Goal: Task Accomplishment & Management: Manage account settings

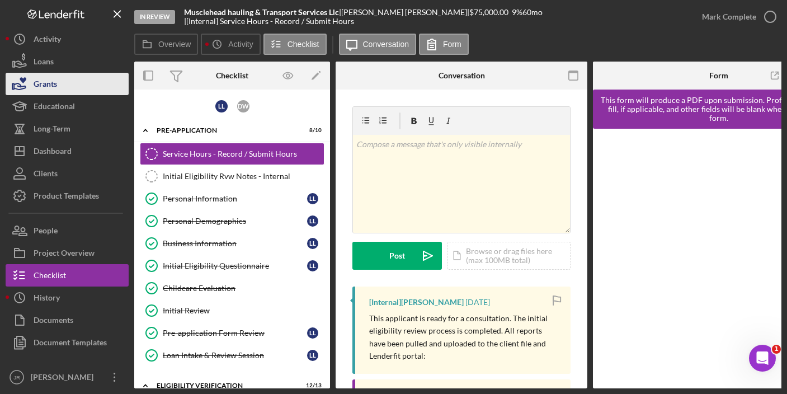
scroll to position [224, 0]
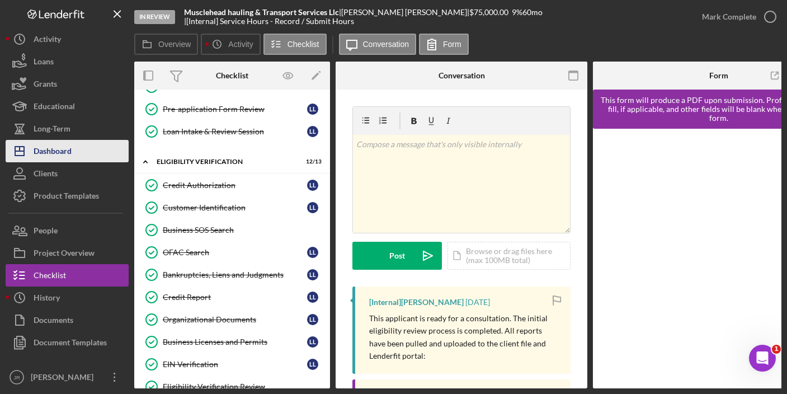
click at [56, 144] on div "Dashboard" at bounding box center [53, 152] width 38 height 25
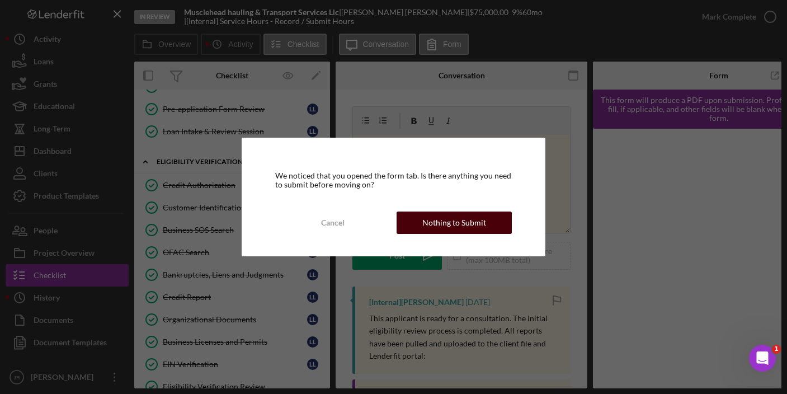
click at [462, 214] on div "Nothing to Submit" at bounding box center [454, 222] width 64 height 22
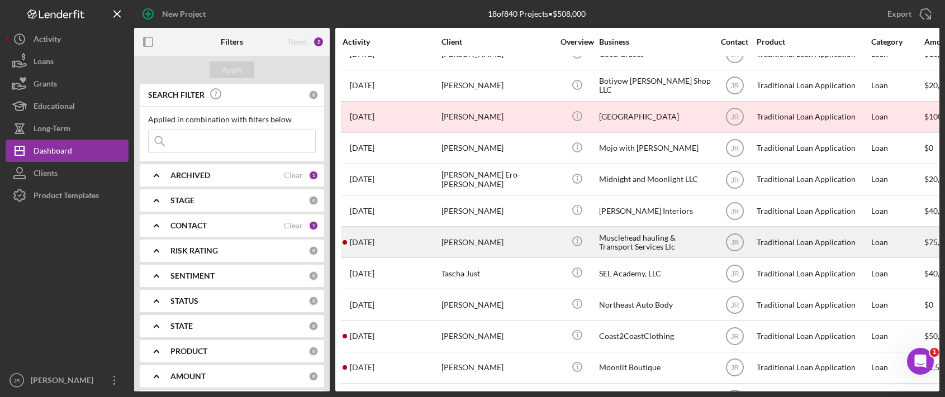
scroll to position [75, 0]
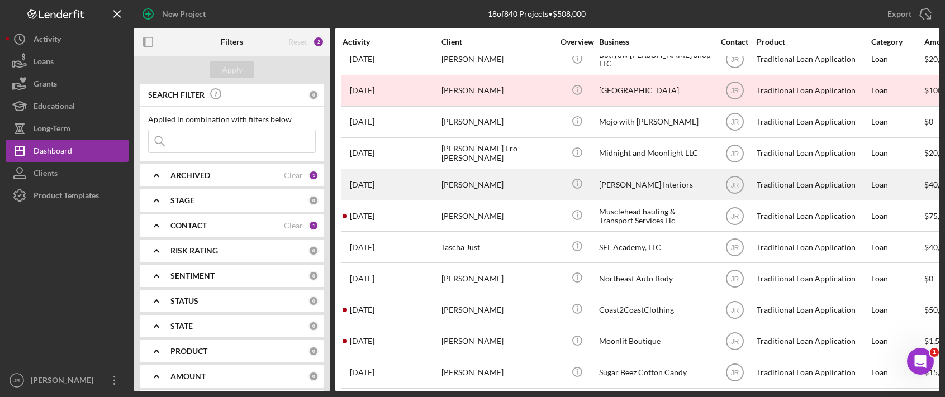
click at [461, 185] on div "[PERSON_NAME]" at bounding box center [498, 185] width 112 height 30
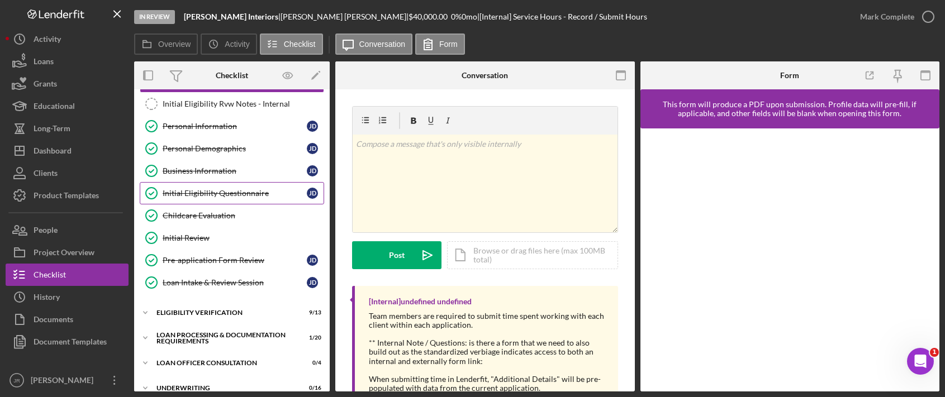
scroll to position [112, 0]
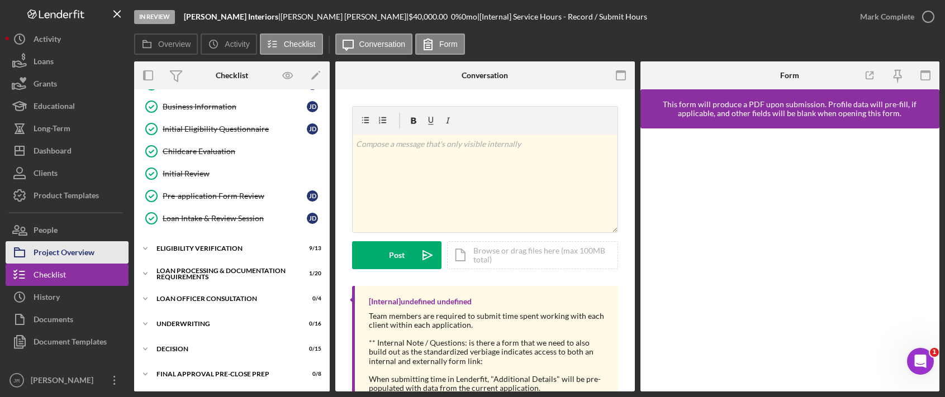
click at [87, 254] on div "Project Overview" at bounding box center [64, 253] width 61 height 25
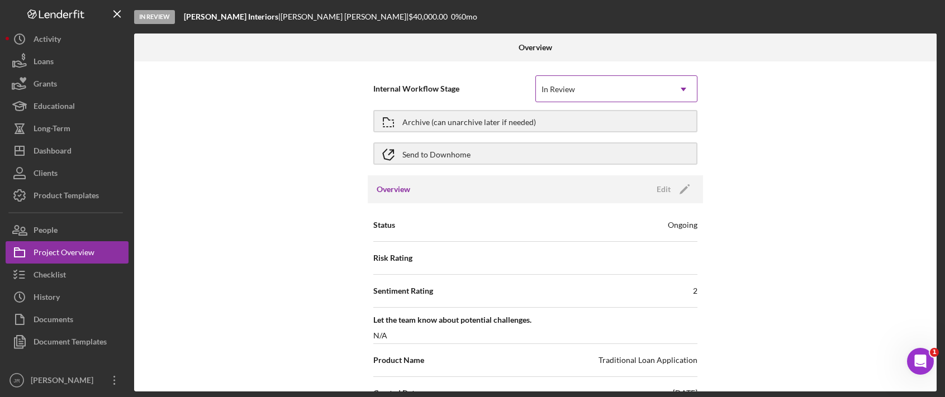
click at [560, 91] on div "In Review" at bounding box center [559, 89] width 34 height 9
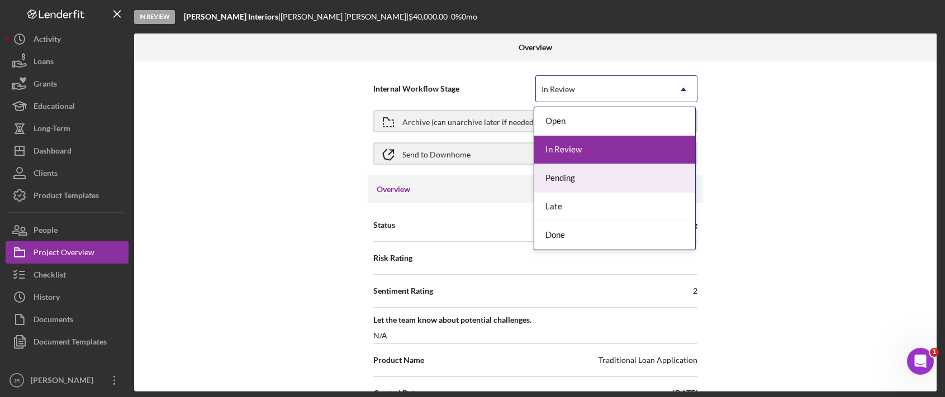
click at [556, 181] on div "Pending" at bounding box center [614, 178] width 161 height 29
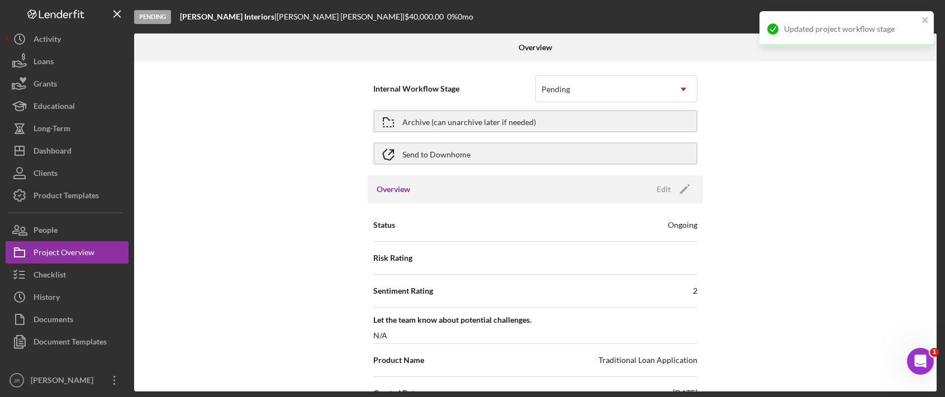
click at [743, 170] on div "Internal Workflow Stage option Pending, selected. Pending Icon/Dropdown Arrow A…" at bounding box center [535, 226] width 803 height 330
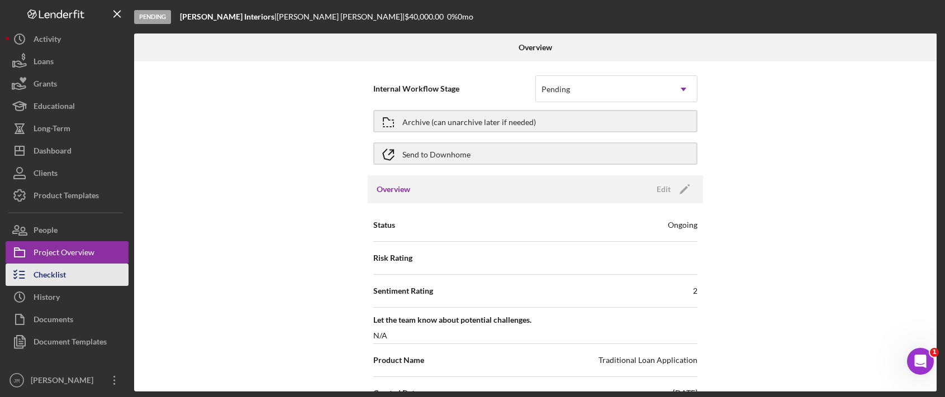
click at [67, 274] on button "Checklist" at bounding box center [67, 275] width 123 height 22
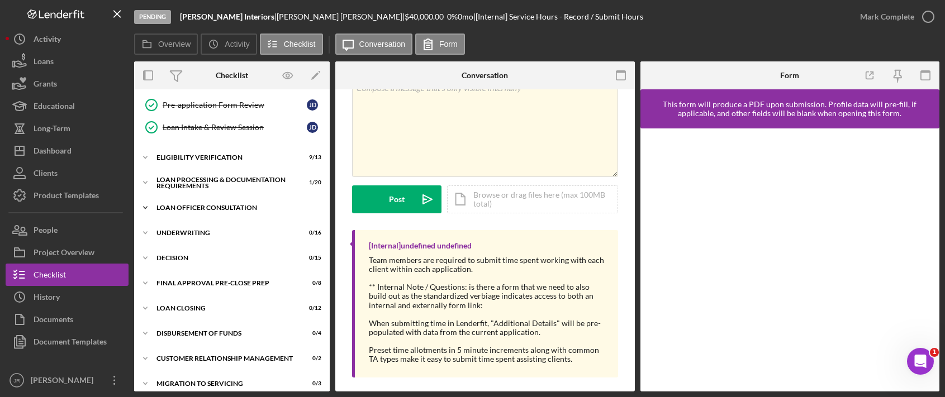
scroll to position [168, 0]
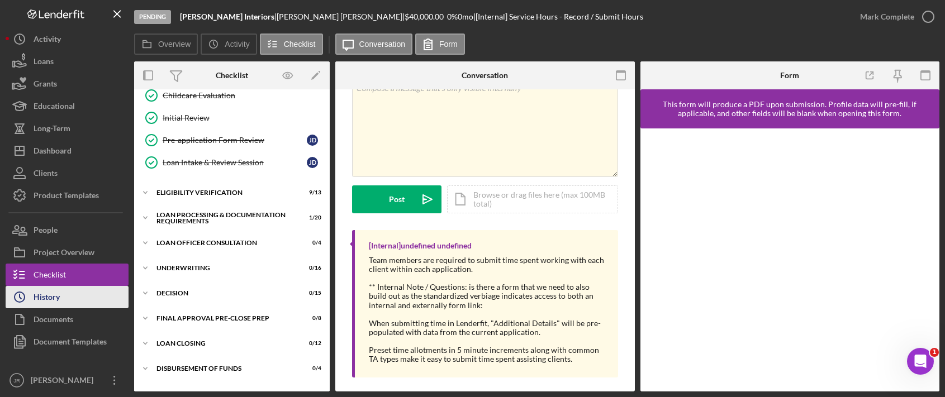
click at [61, 299] on button "Icon/History History" at bounding box center [67, 297] width 123 height 22
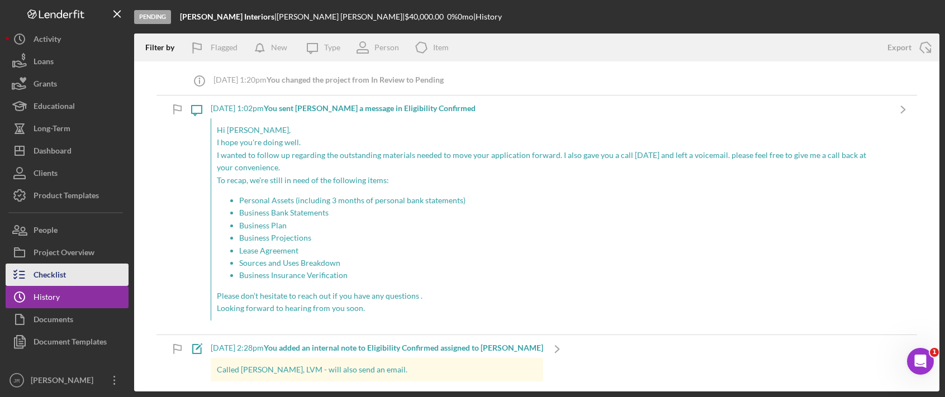
click at [67, 273] on button "Checklist" at bounding box center [67, 275] width 123 height 22
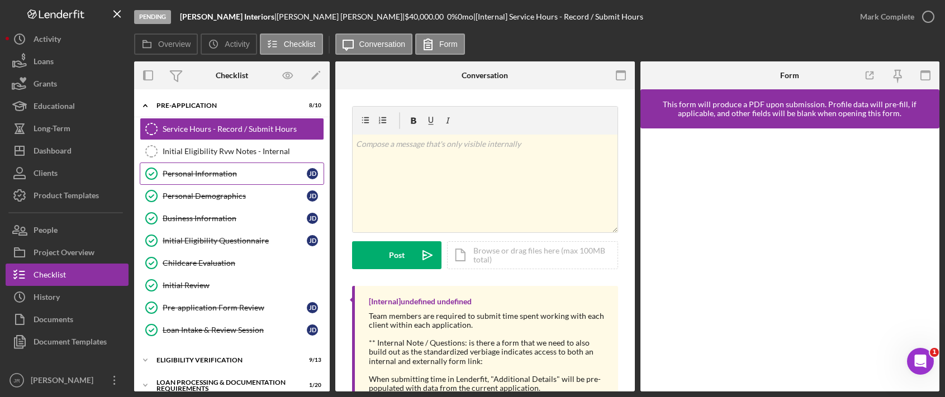
click at [211, 175] on div "Personal Information" at bounding box center [235, 173] width 144 height 9
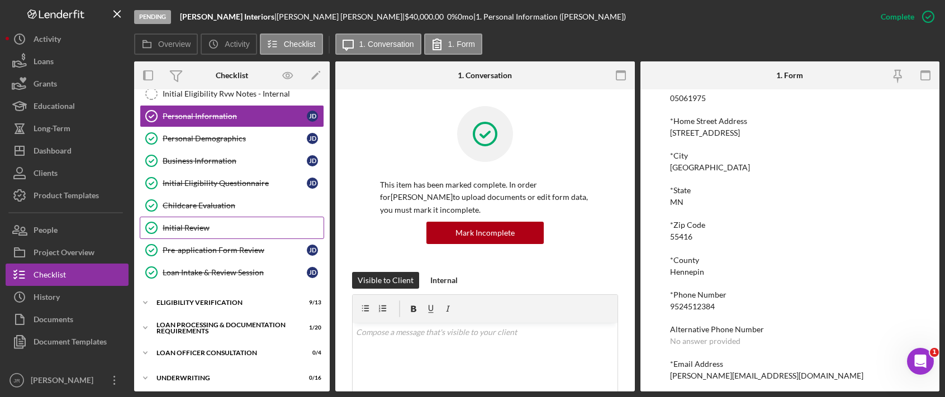
scroll to position [168, 0]
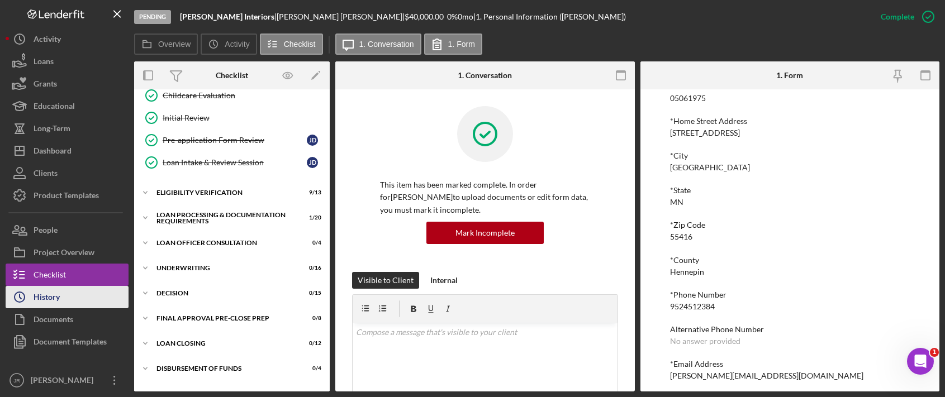
click at [67, 306] on button "Icon/History History" at bounding box center [67, 297] width 123 height 22
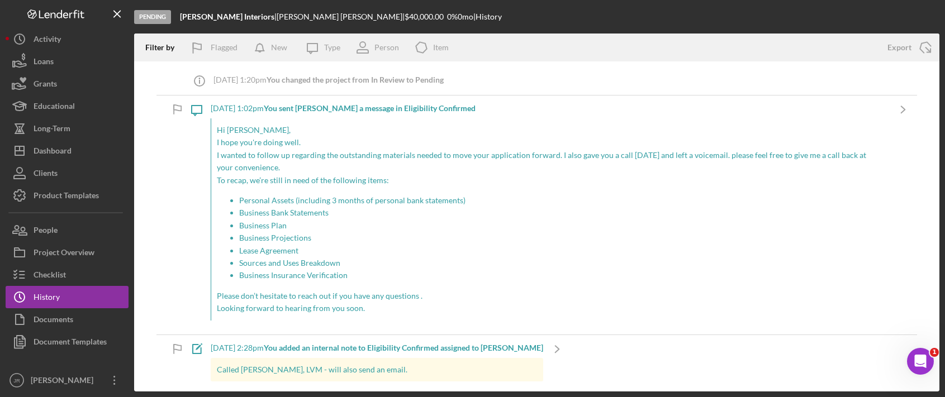
click at [375, 236] on p "Business Projections" at bounding box center [561, 238] width 645 height 12
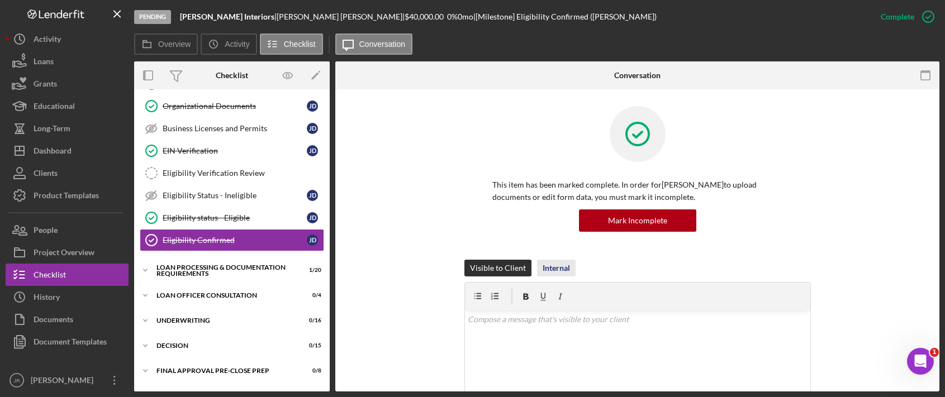
click at [555, 264] on div "Internal" at bounding box center [556, 268] width 27 height 17
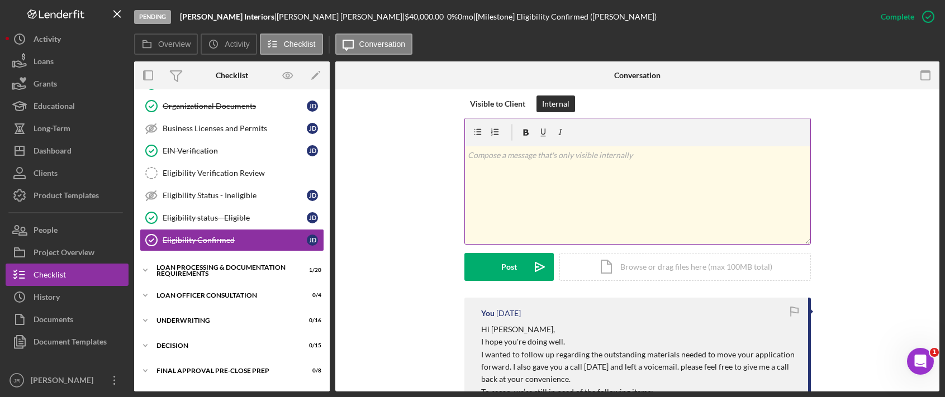
scroll to position [112, 0]
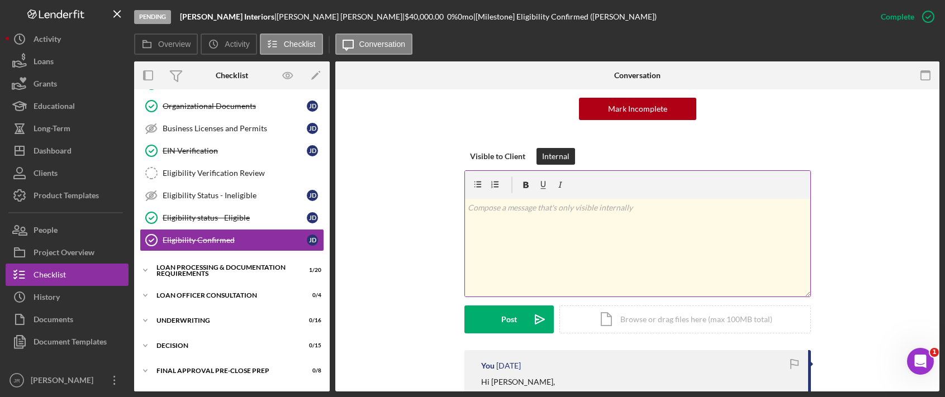
click at [542, 234] on div "v Color teal Color pink Remove color Add row above Add row below Add column bef…" at bounding box center [637, 248] width 345 height 98
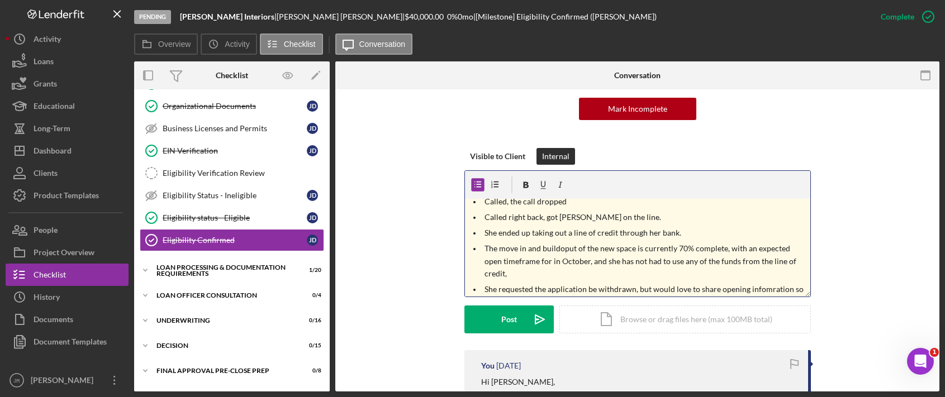
scroll to position [24, 0]
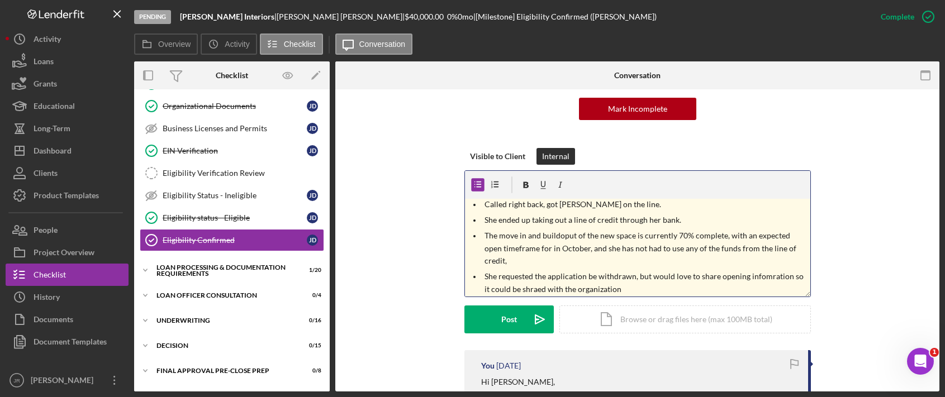
click at [535, 231] on p "The move in and buildoput of the new space is currently 70% complete, with an e…" at bounding box center [646, 248] width 323 height 37
copy span "v Color teal Color pink Remove color Add row above Add row below Add column bef…"
click at [714, 252] on p "The move in and buildoput of the new space is currently 70% complete, with an e…" at bounding box center [646, 248] width 323 height 37
click at [710, 260] on p "The move in and buildoput of the new space is currently 70% complete, with an e…" at bounding box center [646, 248] width 323 height 37
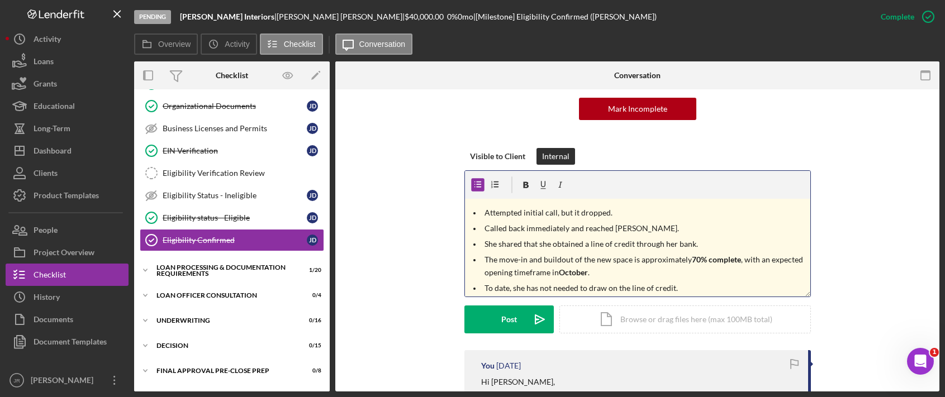
scroll to position [50, 0]
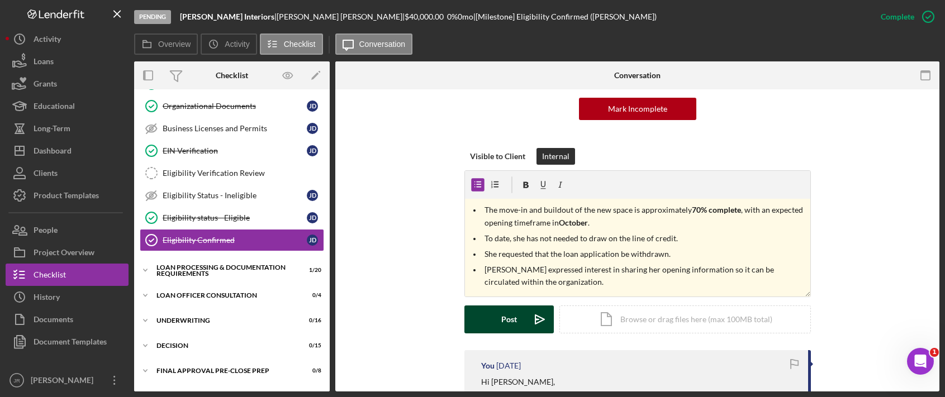
click at [498, 314] on button "Post Icon/icon-invite-send" at bounding box center [509, 320] width 89 height 28
click at [359, 264] on div "Visible to Client Internal v Color teal Color pink Remove color Add row above A…" at bounding box center [637, 249] width 571 height 202
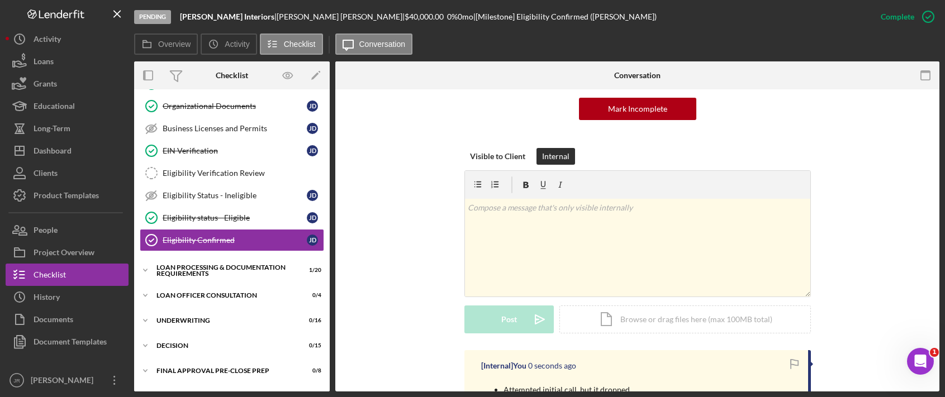
scroll to position [0, 0]
click at [397, 221] on div "Visible to Client Internal v Color teal Color pink Remove color Add row above A…" at bounding box center [637, 249] width 571 height 202
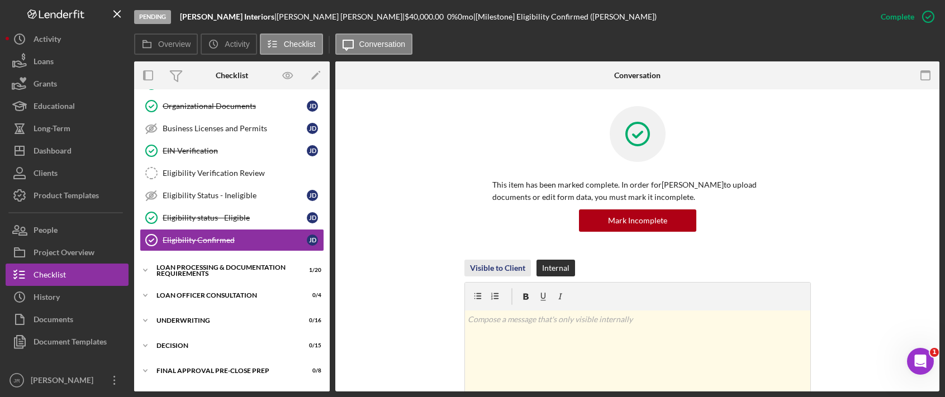
click at [486, 273] on div "Visible to Client" at bounding box center [497, 268] width 55 height 17
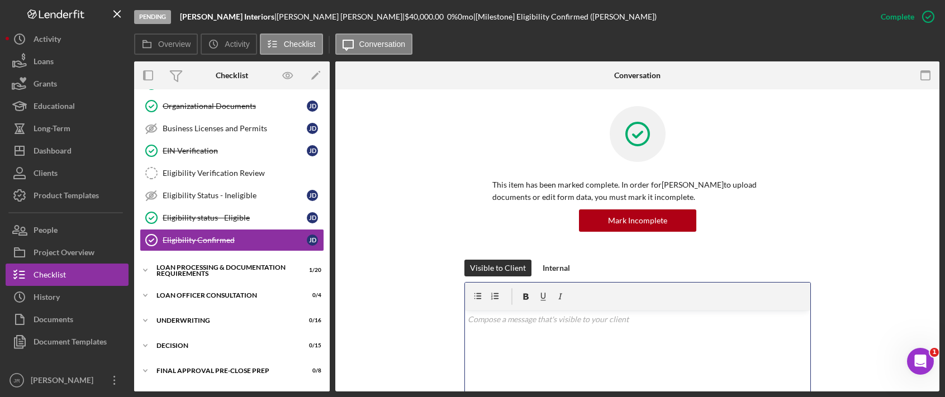
click at [517, 351] on div "v Color teal Color pink Remove color Add row above Add row below Add column bef…" at bounding box center [637, 360] width 345 height 98
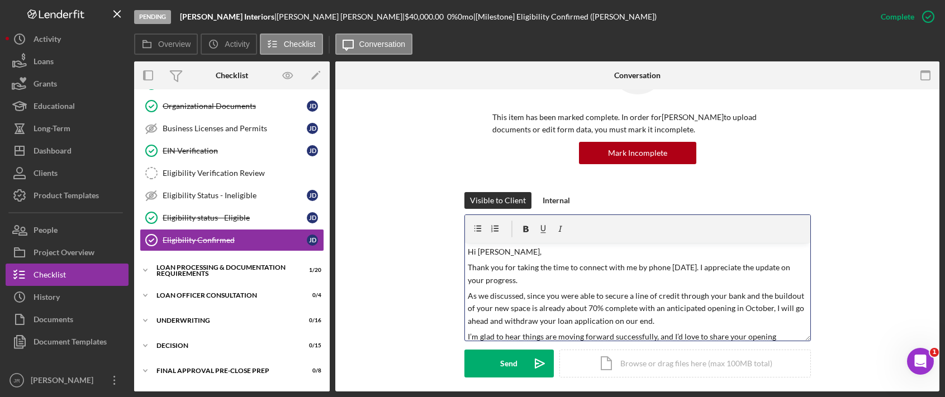
scroll to position [224, 0]
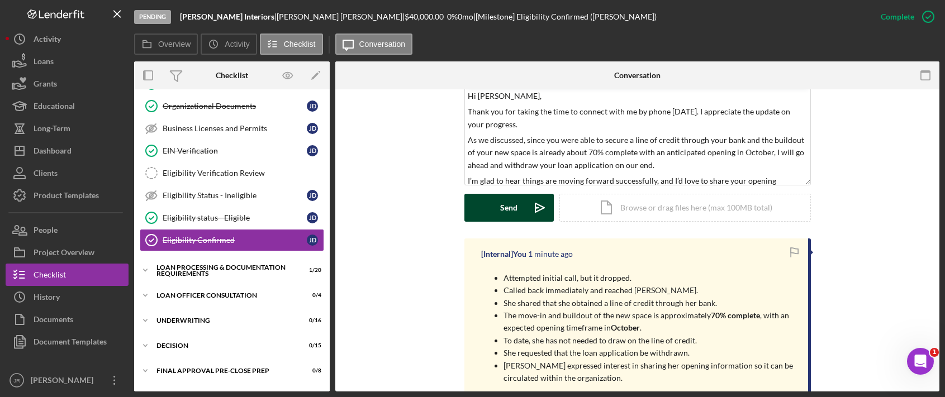
click at [531, 209] on icon "Icon/icon-invite-send" at bounding box center [540, 208] width 28 height 28
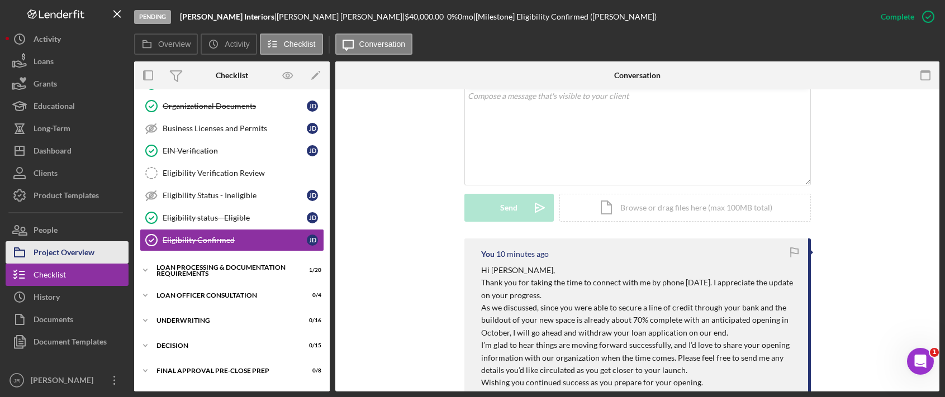
click at [68, 254] on div "Project Overview" at bounding box center [64, 253] width 61 height 25
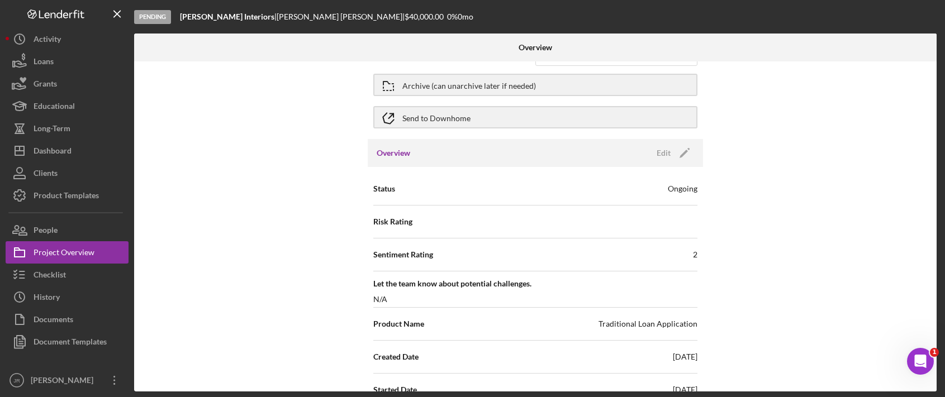
scroll to position [56, 0]
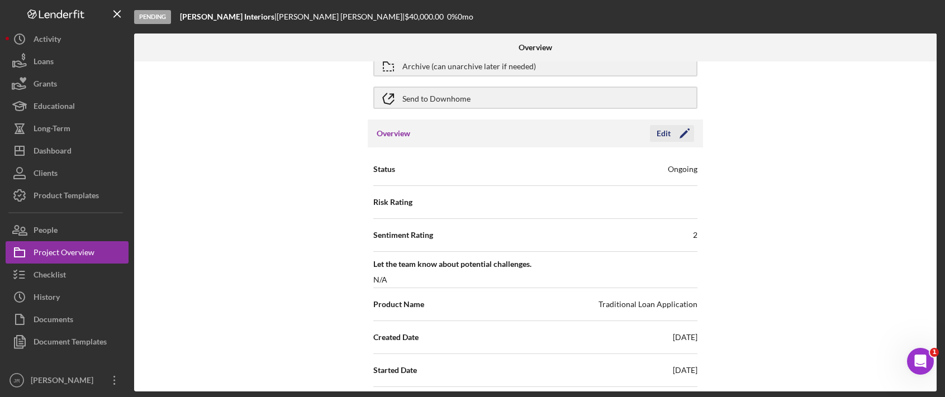
click at [680, 132] on icon "Icon/Edit" at bounding box center [685, 134] width 28 height 28
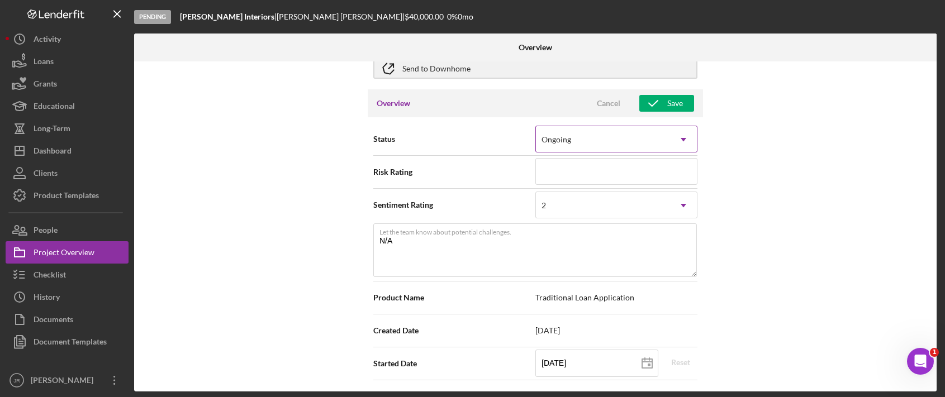
scroll to position [112, 0]
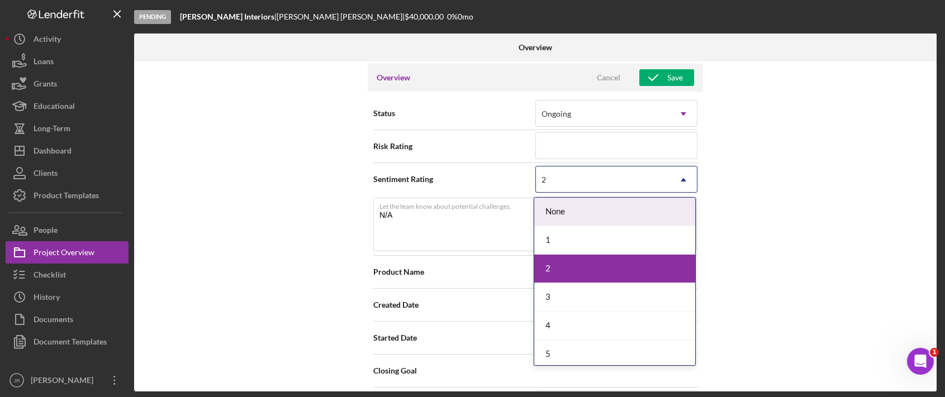
click at [566, 177] on div "2" at bounding box center [603, 180] width 134 height 26
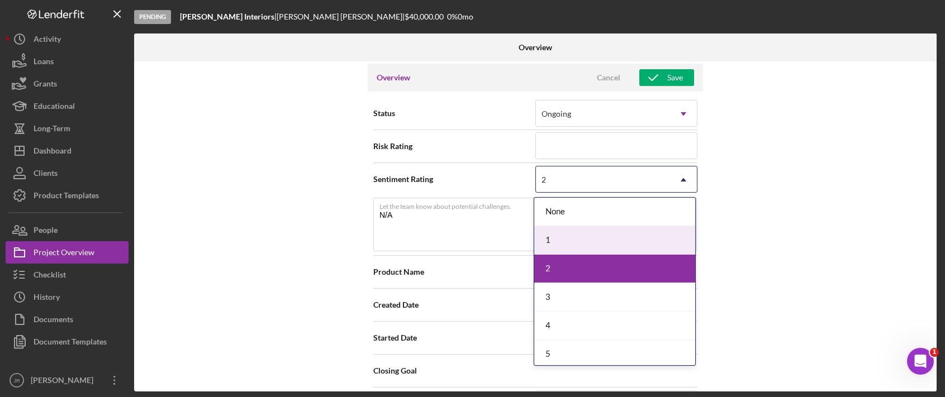
click at [565, 235] on div "1" at bounding box center [614, 240] width 161 height 29
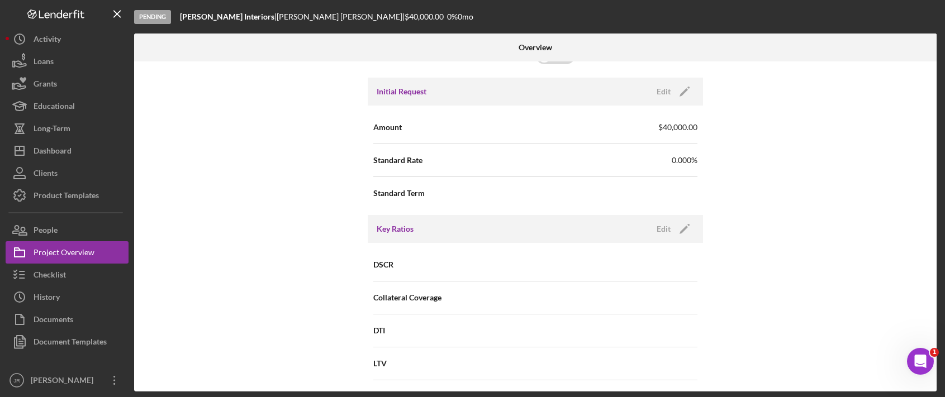
scroll to position [503, 0]
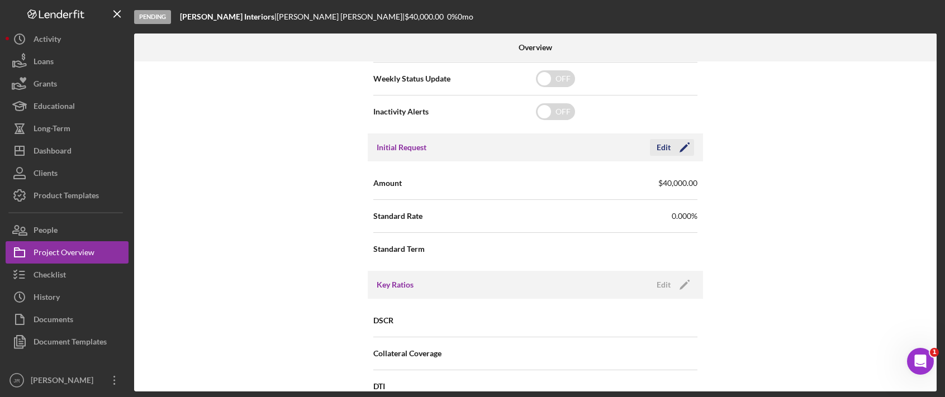
click at [682, 144] on icon "Icon/Edit" at bounding box center [685, 148] width 28 height 28
click at [626, 187] on input "$40,000" at bounding box center [617, 182] width 162 height 27
click at [626, 186] on input "$40,000" at bounding box center [617, 182] width 162 height 27
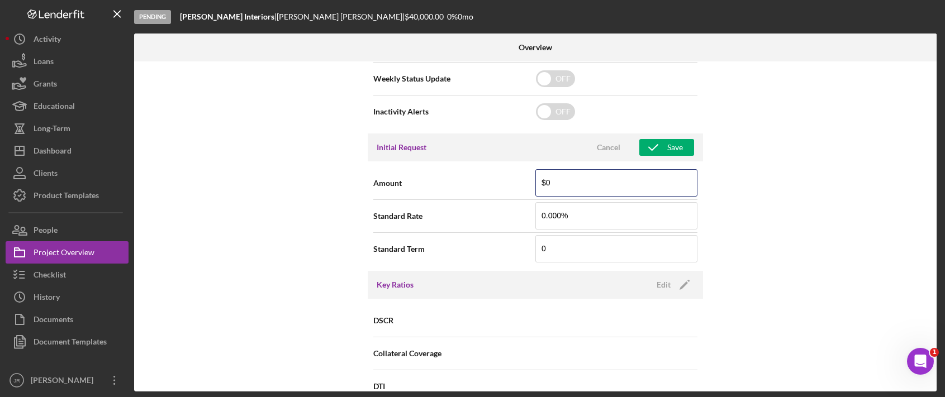
type input "$0"
click at [732, 173] on div "Internal Workflow Stage Pending Icon/Dropdown Arrow Archive (can unarchive late…" at bounding box center [535, 226] width 803 height 330
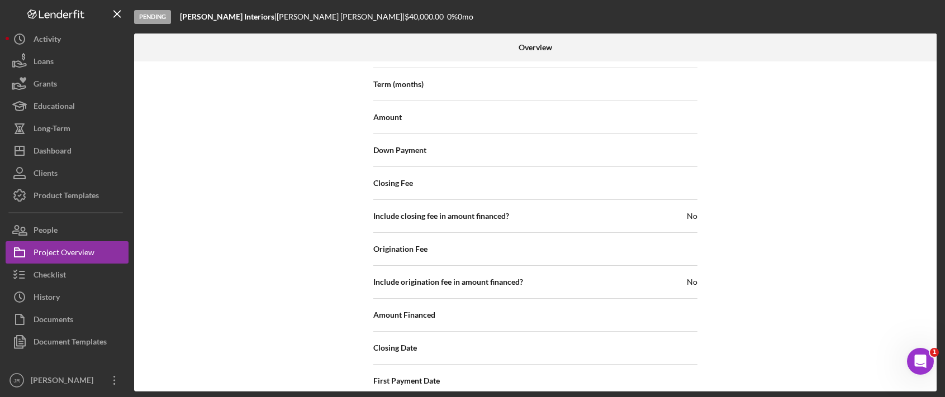
scroll to position [1262, 0]
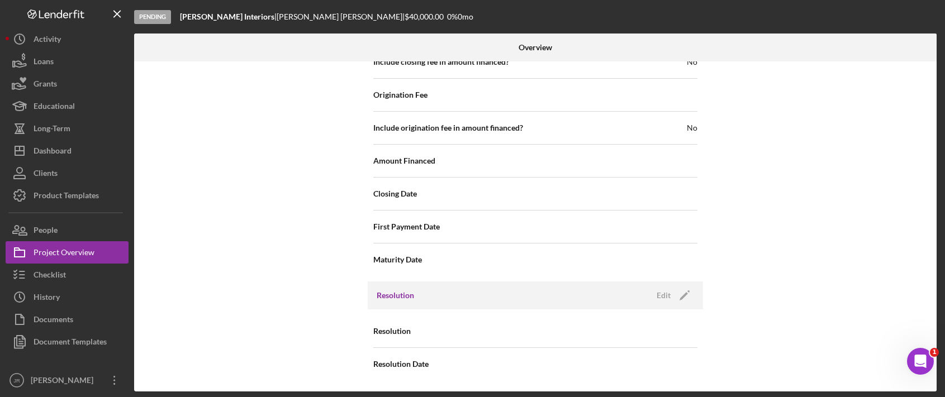
click at [736, 240] on div "Internal Workflow Stage Pending Icon/Dropdown Arrow Archive (can unarchive late…" at bounding box center [535, 226] width 803 height 330
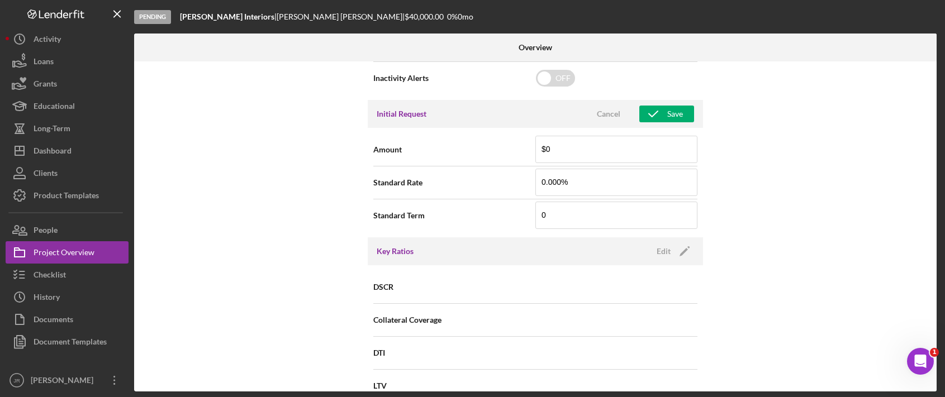
scroll to position [536, 0]
click at [665, 113] on button "Save" at bounding box center [667, 115] width 55 height 17
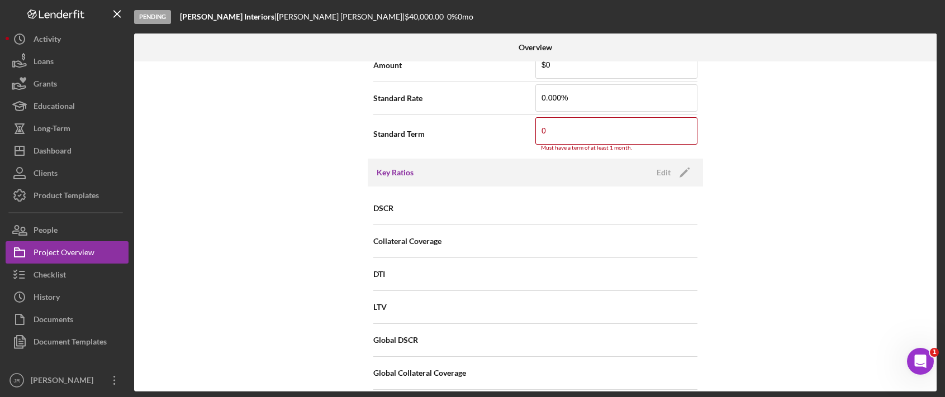
scroll to position [565, 0]
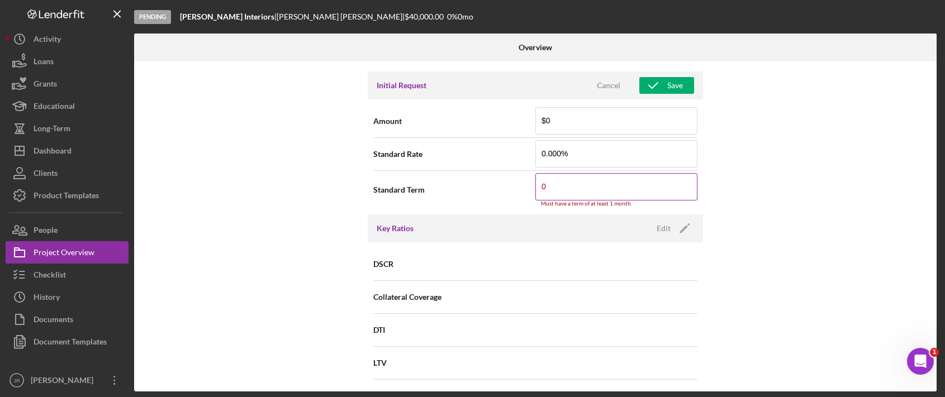
click at [607, 181] on input "0" at bounding box center [617, 186] width 162 height 27
type input "0"
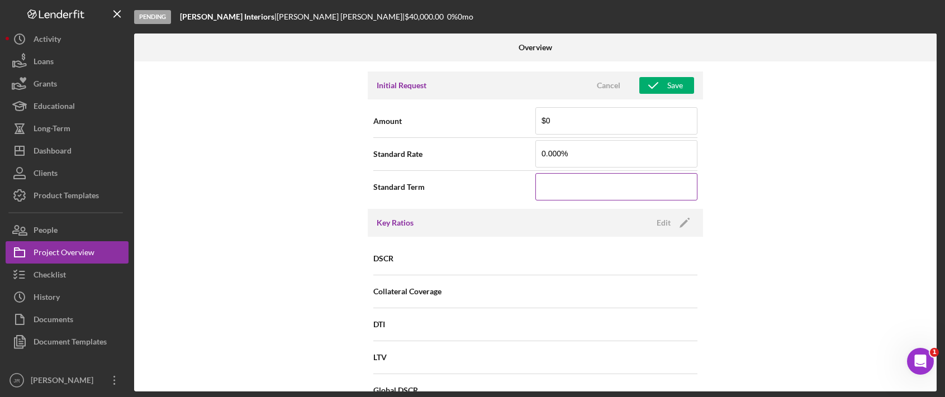
type input "0"
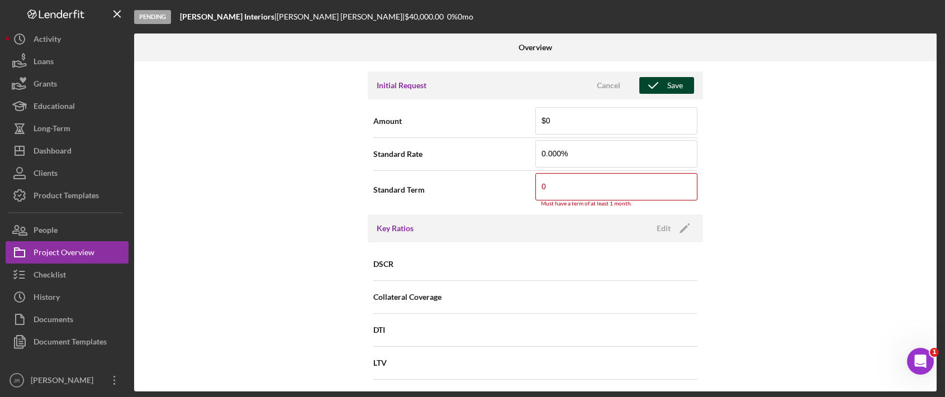
click at [680, 82] on div "Save" at bounding box center [675, 85] width 16 height 17
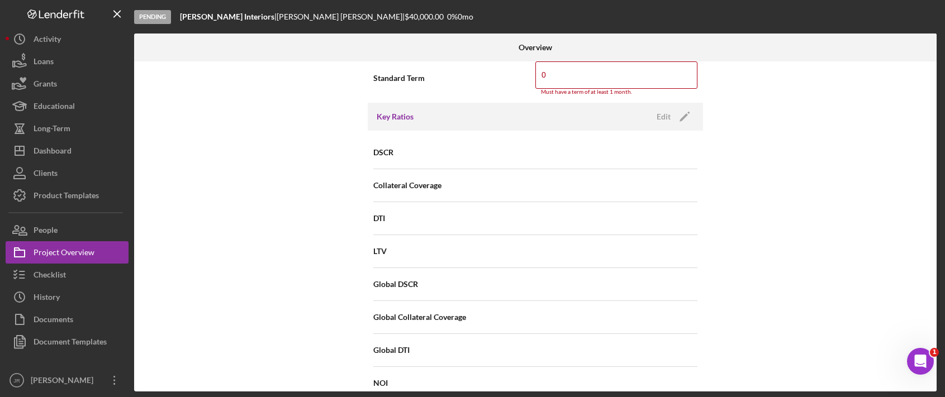
scroll to position [509, 0]
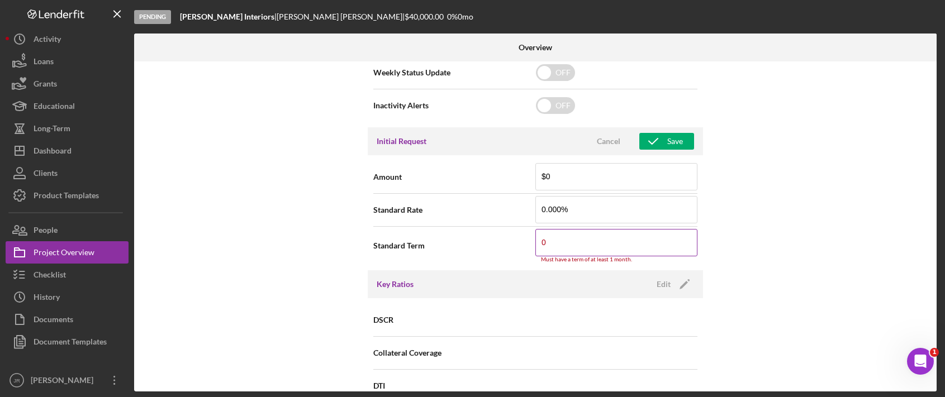
click at [546, 251] on input "0" at bounding box center [617, 242] width 162 height 27
type input "12"
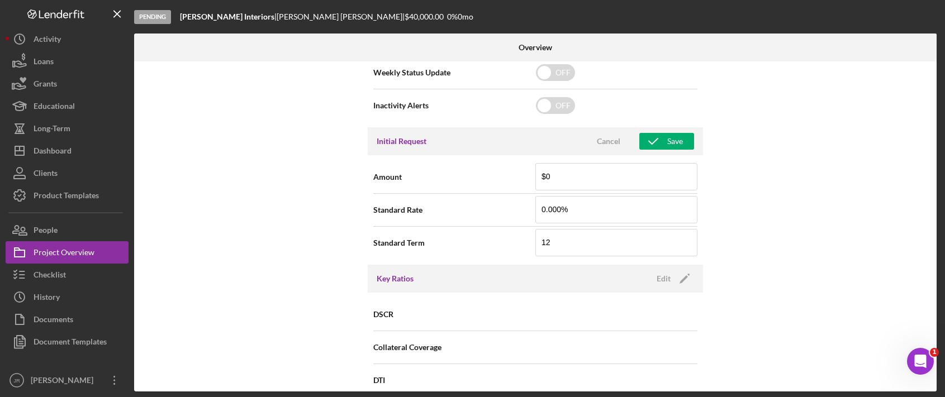
click at [749, 181] on div "Internal Workflow Stage Pending Icon/Dropdown Arrow Archive (can unarchive late…" at bounding box center [535, 226] width 803 height 330
click at [681, 152] on div "Initial Request Cancel Save" at bounding box center [535, 141] width 335 height 28
click at [671, 141] on div "Save" at bounding box center [675, 141] width 16 height 17
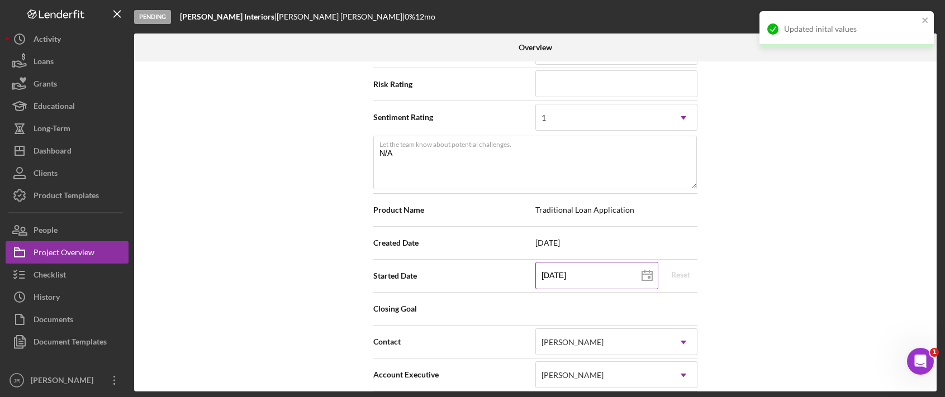
scroll to position [62, 0]
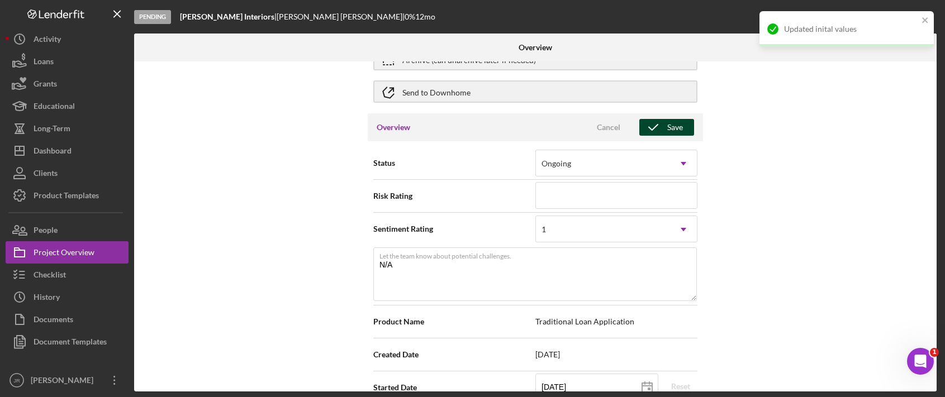
click at [678, 132] on div "Save" at bounding box center [675, 127] width 16 height 17
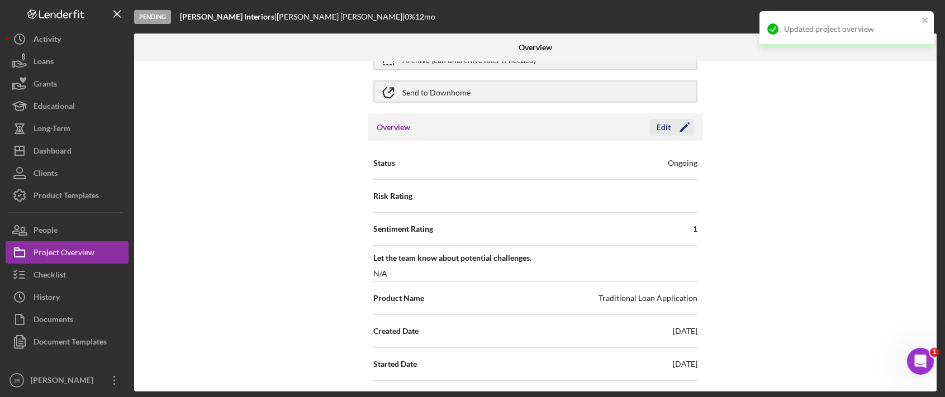
click at [679, 129] on icon "Icon/Edit" at bounding box center [685, 127] width 28 height 28
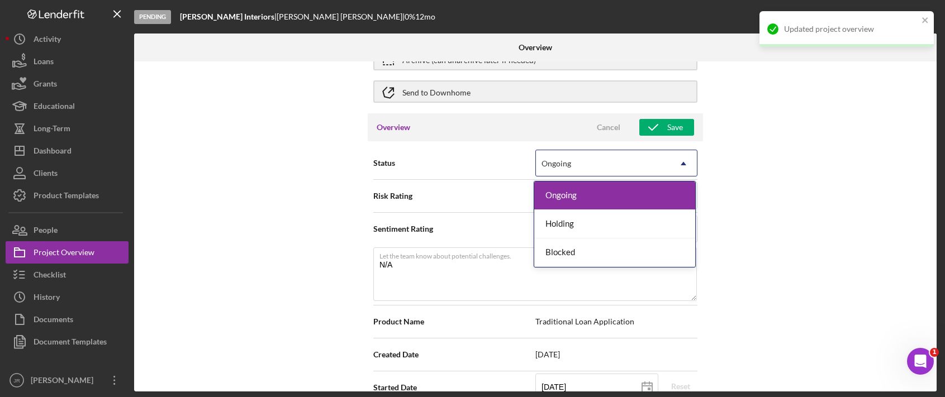
click at [617, 166] on div "Ongoing" at bounding box center [603, 164] width 134 height 26
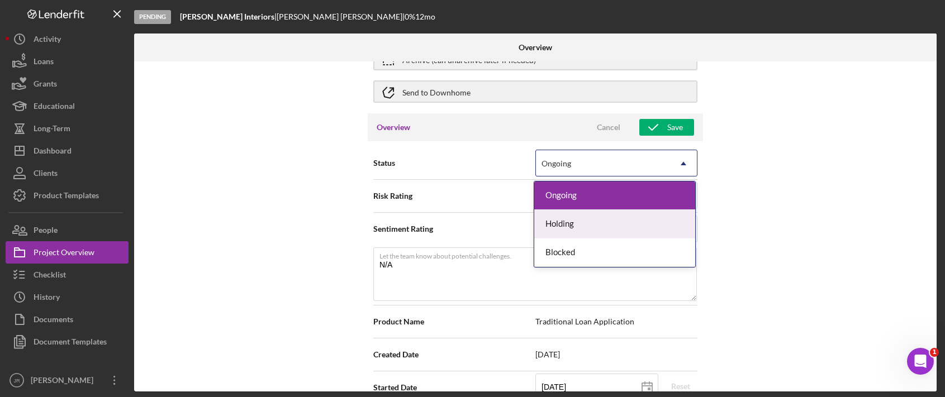
click at [590, 228] on div "Holding" at bounding box center [614, 224] width 161 height 29
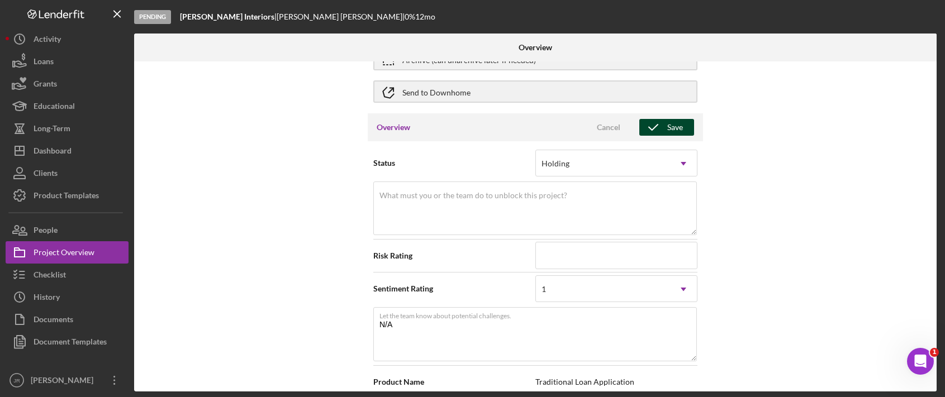
click at [671, 130] on div "Save" at bounding box center [675, 127] width 16 height 17
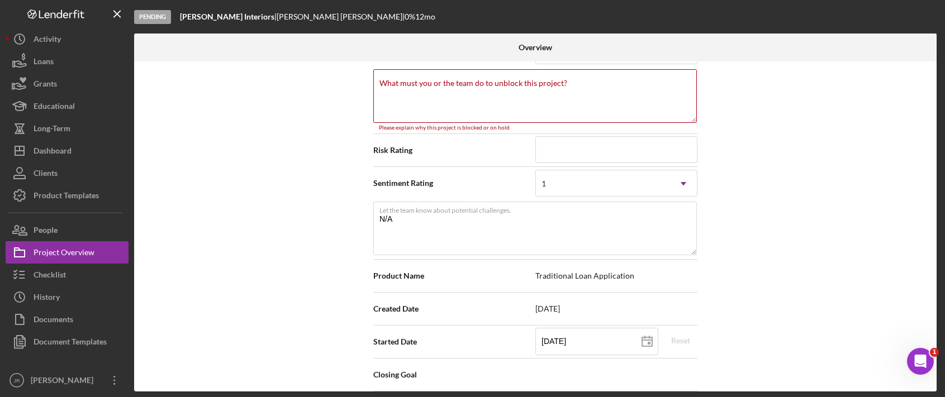
scroll to position [182, 0]
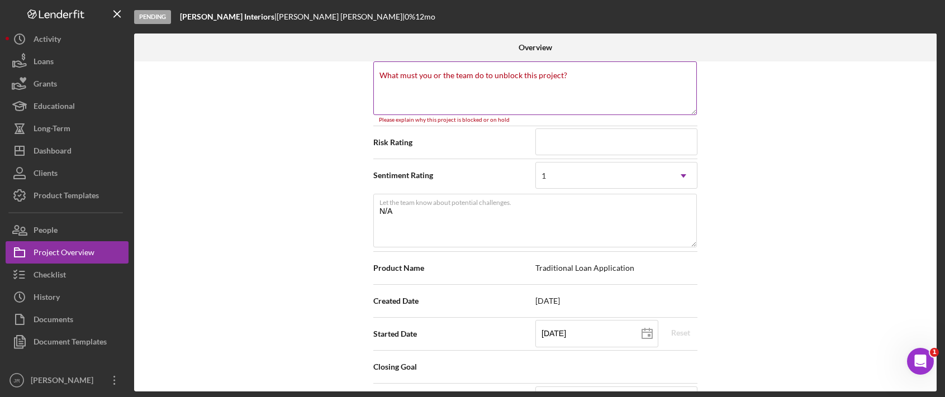
click at [595, 105] on textarea "What must you or the team do to unblock this project?" at bounding box center [535, 88] width 324 height 54
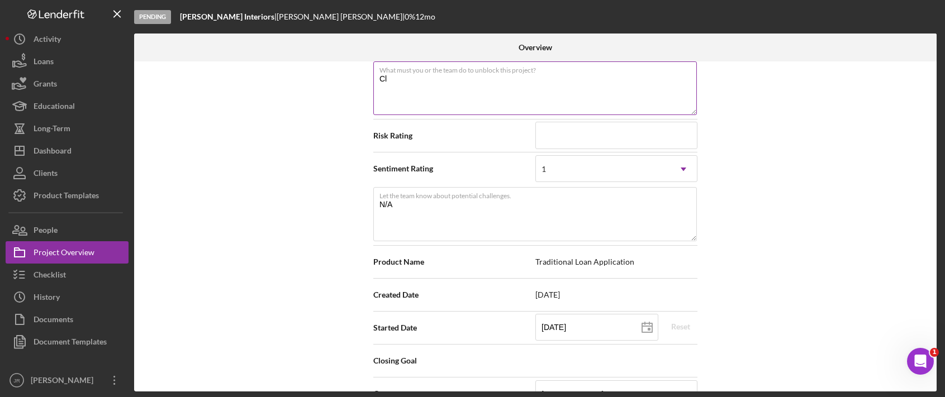
type textarea "C"
type textarea "O"
click at [463, 77] on textarea "Pending withdrawal per applicant's request" at bounding box center [535, 88] width 324 height 54
type textarea "Pending withdrawal per the applicant's request"
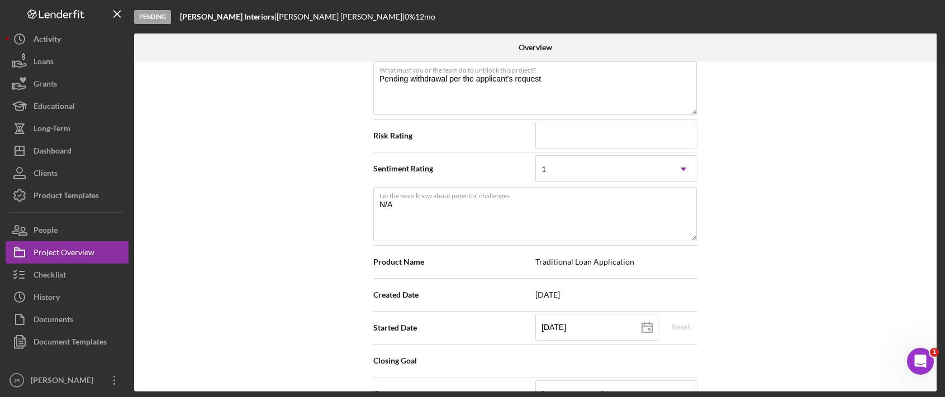
click at [786, 152] on div "Internal Workflow Stage Pending Icon/Dropdown Arrow Archive (can unarchive late…" at bounding box center [535, 226] width 803 height 330
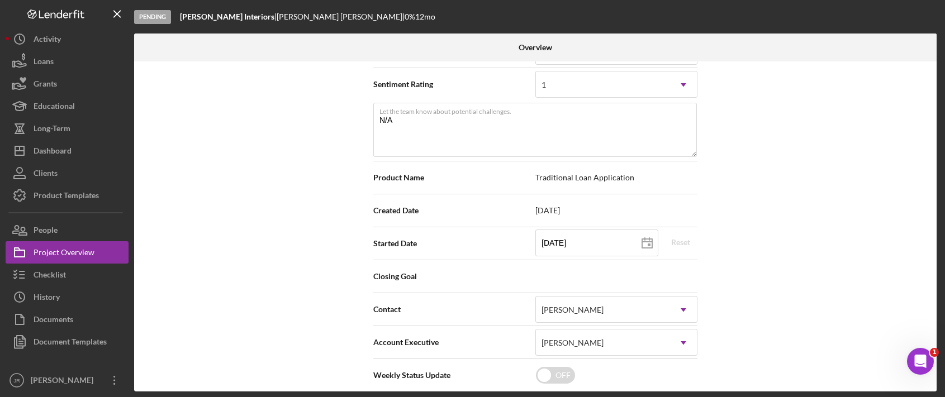
scroll to position [70, 0]
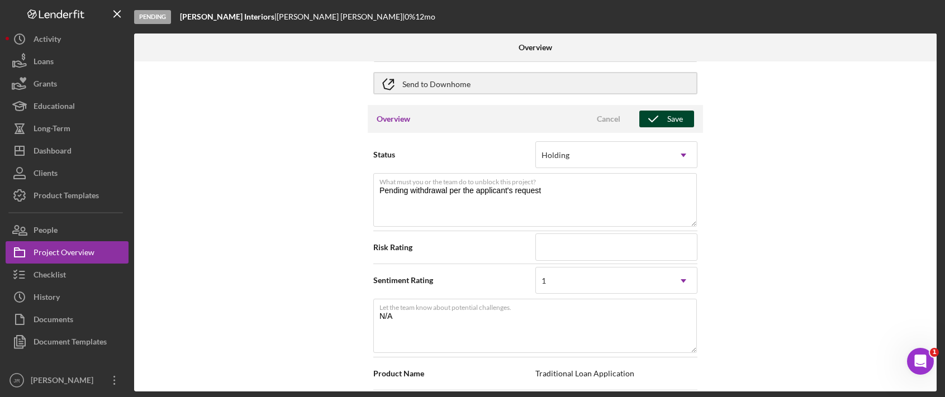
click at [663, 124] on icon "button" at bounding box center [654, 119] width 28 height 28
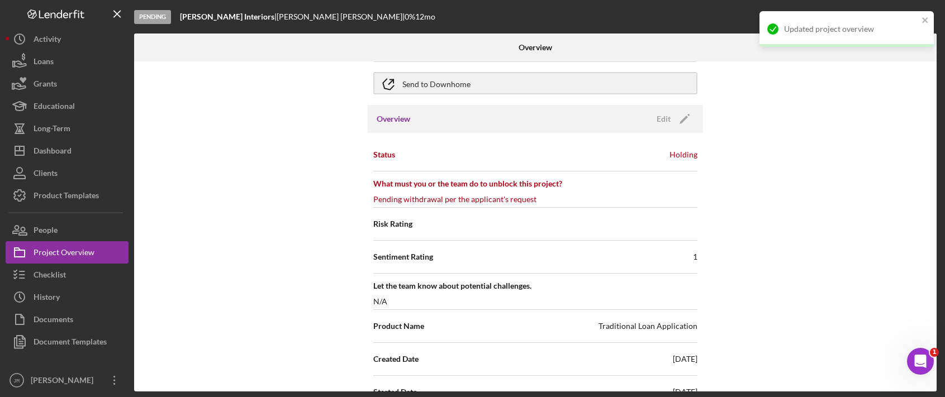
scroll to position [0, 0]
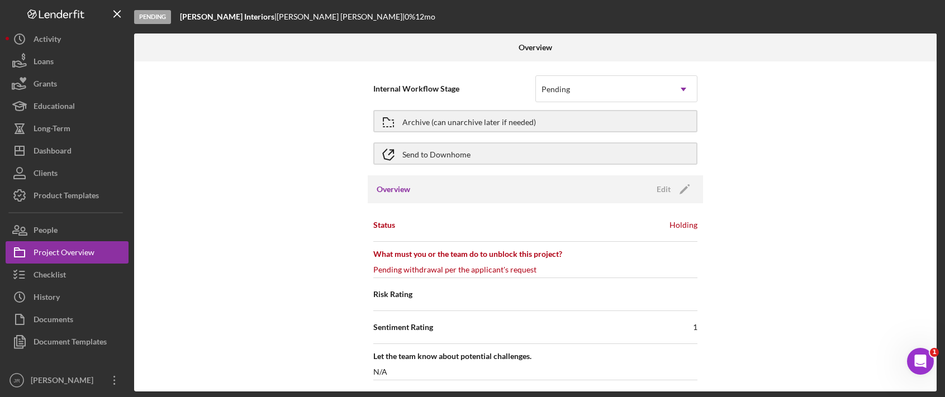
click at [684, 228] on div "Holding" at bounding box center [684, 225] width 28 height 11
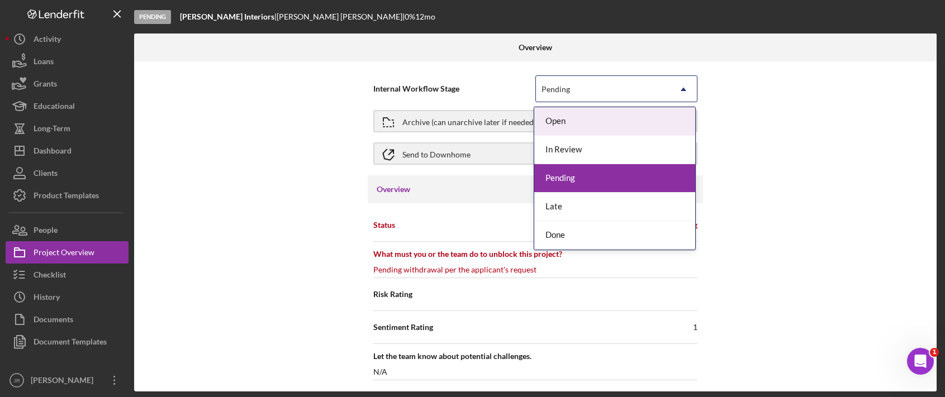
click at [601, 84] on div "Pending" at bounding box center [603, 90] width 134 height 26
click at [786, 104] on div "Internal Workflow Stage 5 results available. Use Up and Down to choose options,…" at bounding box center [535, 226] width 803 height 330
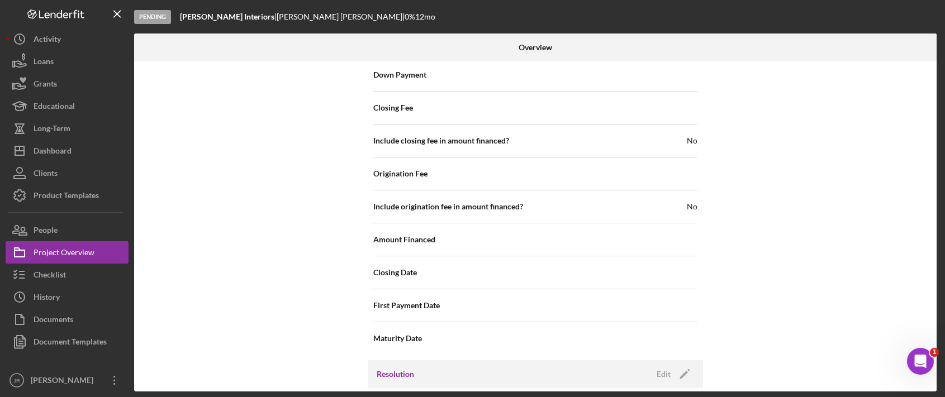
scroll to position [1275, 0]
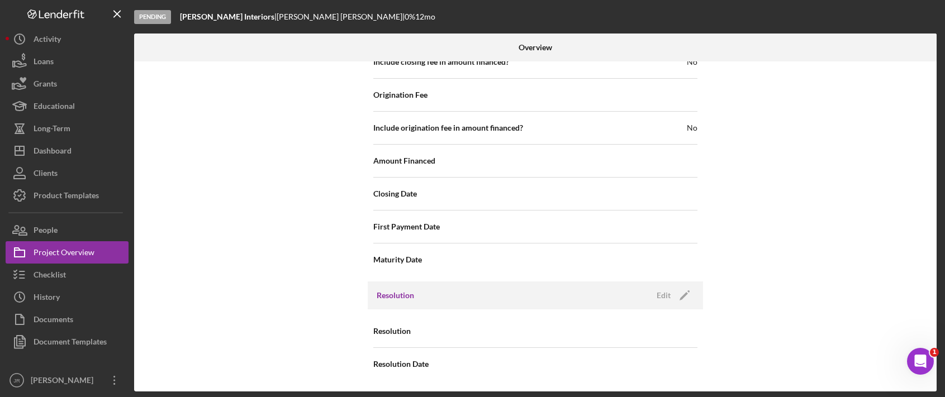
click at [232, 275] on div "Internal Workflow Stage Pending Icon/Dropdown Arrow Archive (can unarchive late…" at bounding box center [535, 226] width 803 height 330
click at [30, 155] on icon "Icon/Dashboard" at bounding box center [20, 151] width 28 height 28
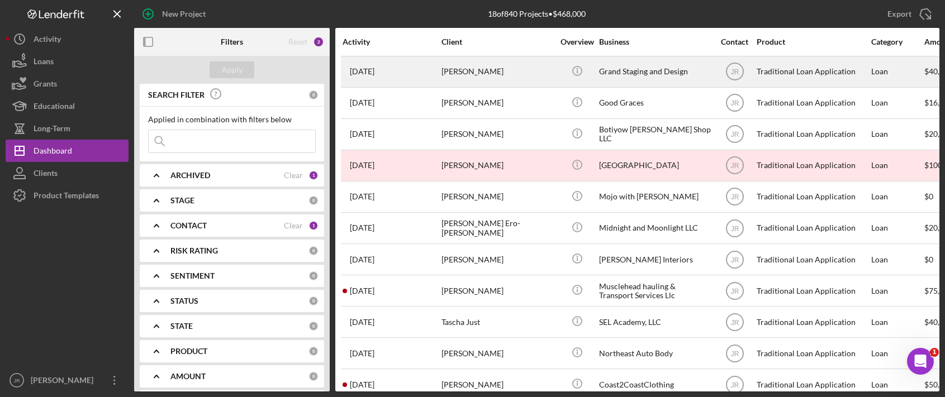
click at [468, 67] on div "[PERSON_NAME]" at bounding box center [498, 72] width 112 height 30
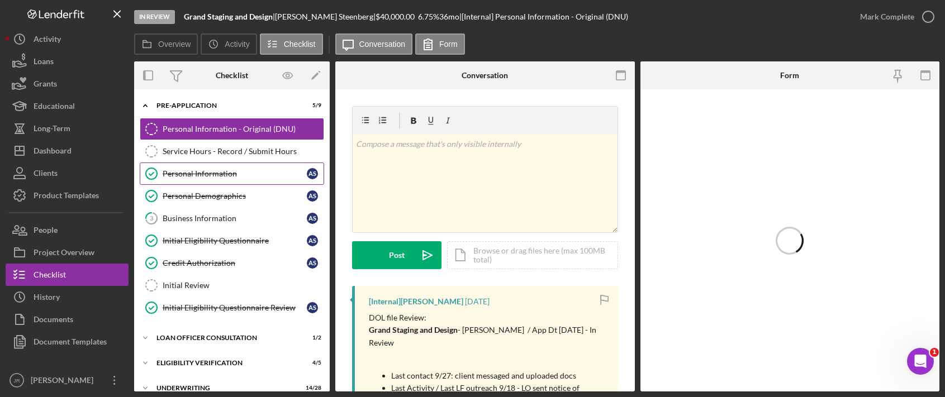
click at [227, 169] on div "Personal Information" at bounding box center [235, 173] width 144 height 9
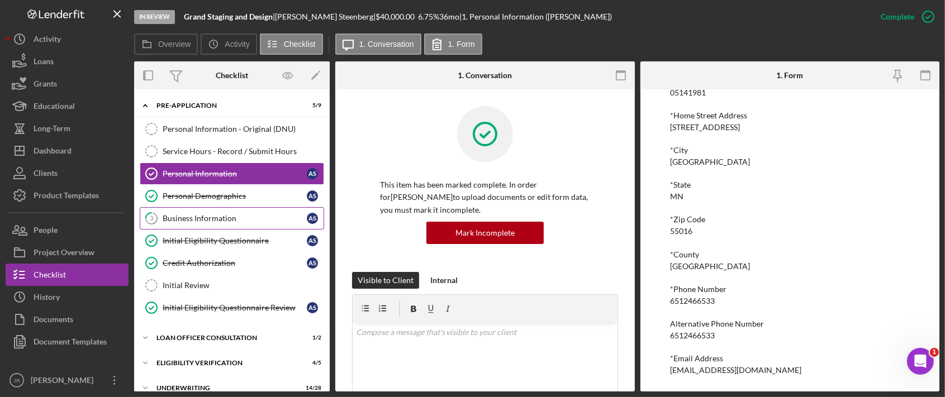
scroll to position [173, 0]
